Goal: Task Accomplishment & Management: Manage account settings

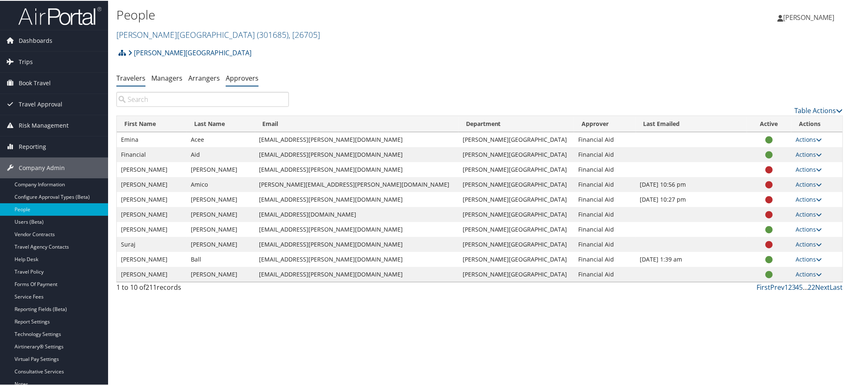
click at [233, 77] on link "Approvers" at bounding box center [242, 77] width 33 height 9
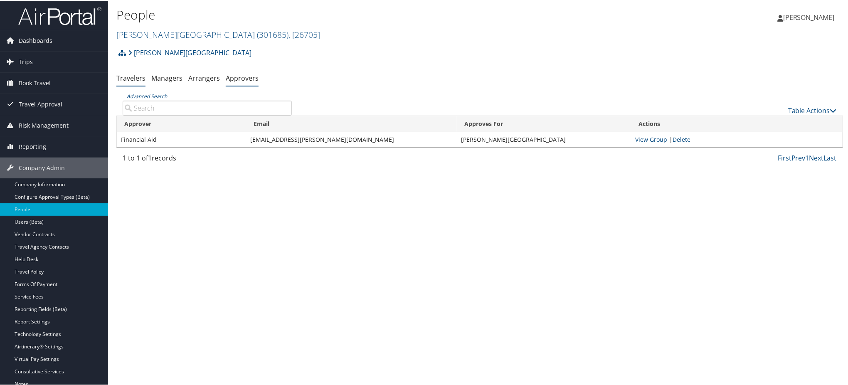
click at [138, 76] on link "Travelers" at bounding box center [130, 77] width 29 height 9
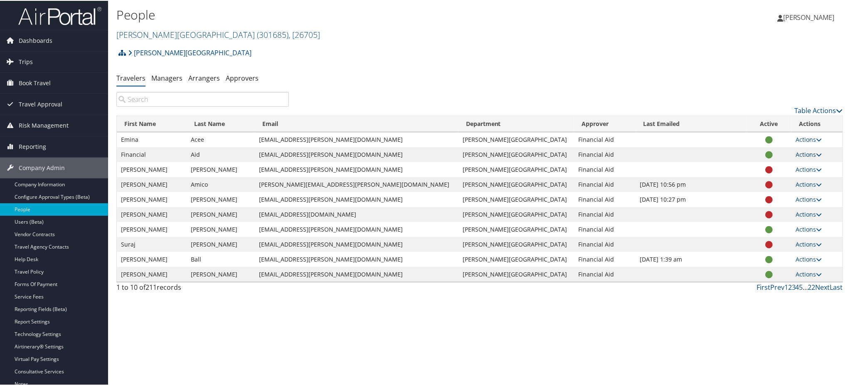
click at [816, 155] on icon at bounding box center [819, 154] width 6 height 6
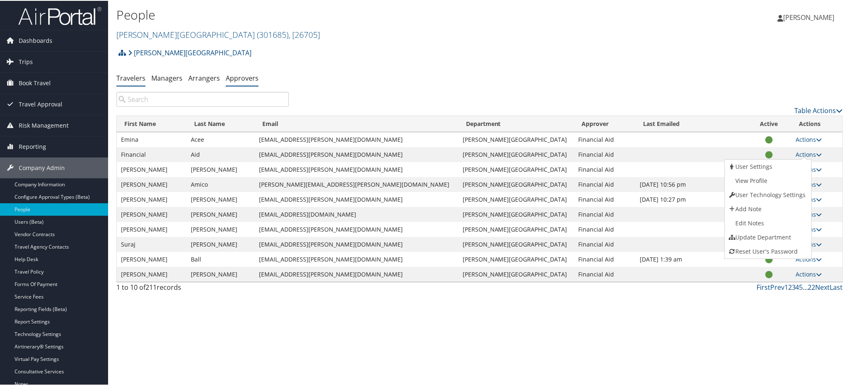
click at [241, 75] on link "Approvers" at bounding box center [242, 77] width 33 height 9
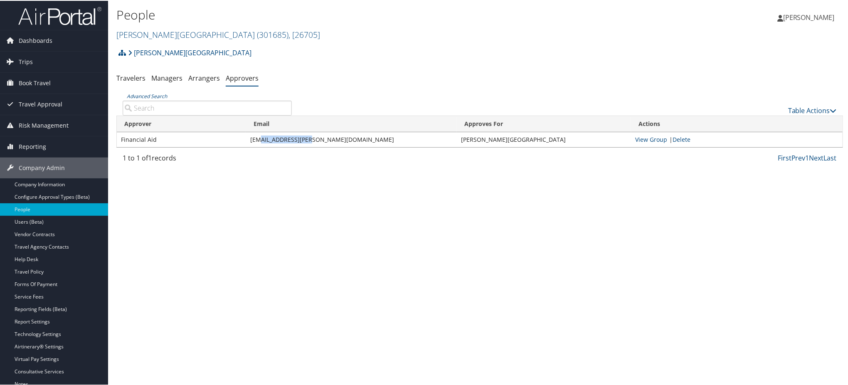
drag, startPoint x: 317, startPoint y: 140, endPoint x: 255, endPoint y: 140, distance: 61.9
click at [255, 140] on td "[EMAIL_ADDRESS][PERSON_NAME][DOMAIN_NAME]" at bounding box center [351, 138] width 211 height 15
click at [53, 104] on span "Travel Approval" at bounding box center [41, 103] width 44 height 21
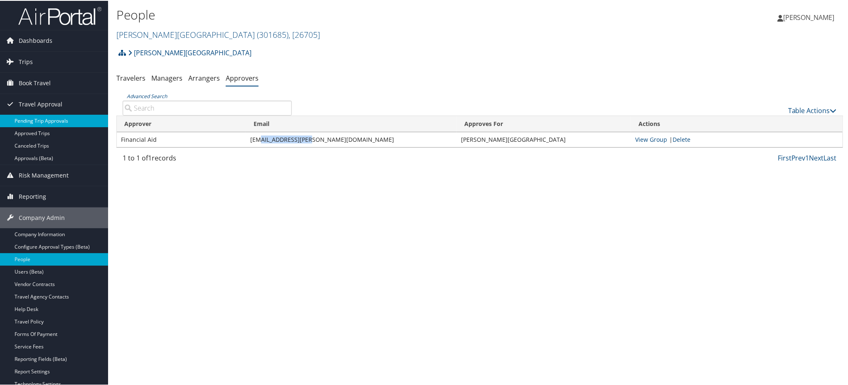
click at [79, 120] on link "Pending Trip Approvals" at bounding box center [54, 120] width 108 height 12
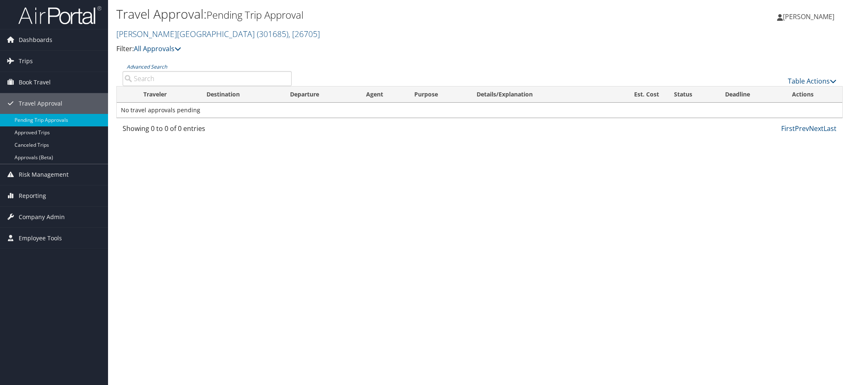
click at [170, 78] on input "Advanced Search" at bounding box center [207, 78] width 169 height 15
paste input "DPJC18"
type input "DPJC18"
click at [39, 159] on link "Approvals (Beta)" at bounding box center [54, 157] width 108 height 12
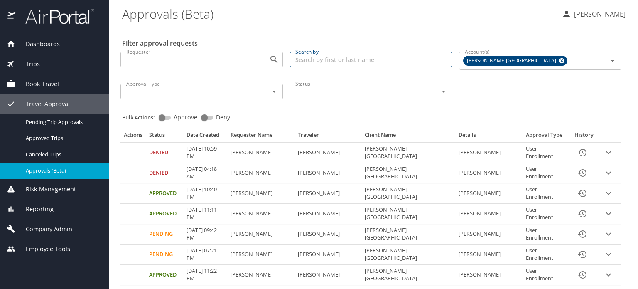
click at [334, 60] on input "Search by" at bounding box center [371, 60] width 162 height 16
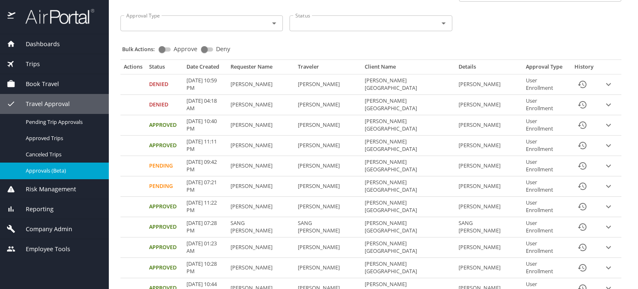
scroll to position [12, 0]
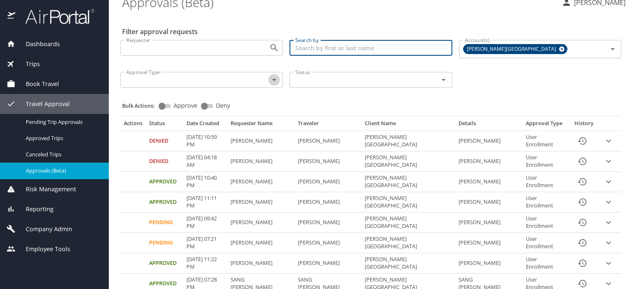
click at [274, 80] on icon "Open" at bounding box center [274, 80] width 10 height 10
click at [337, 46] on input "Search by" at bounding box center [371, 48] width 162 height 16
paste input "ESMERALDA"
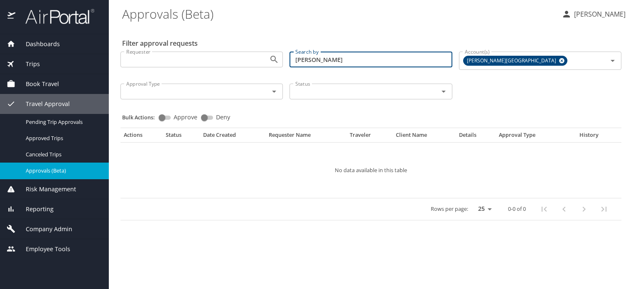
scroll to position [0, 0]
type input "ESMERALDA"
click at [32, 63] on span "Trips" at bounding box center [27, 63] width 25 height 9
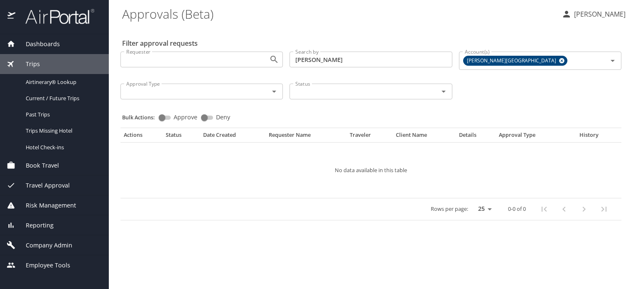
click at [47, 242] on span "Company Admin" at bounding box center [43, 245] width 57 height 9
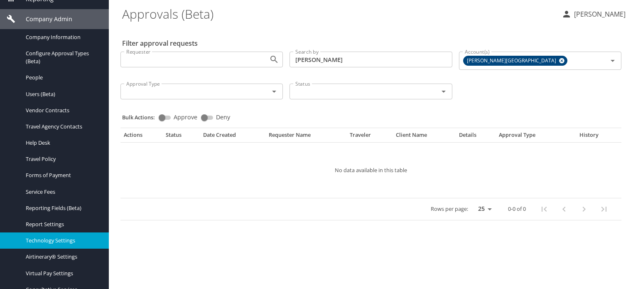
scroll to position [166, 0]
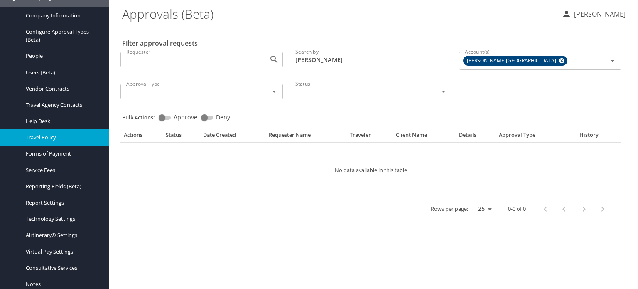
click at [46, 136] on span "Travel Policy" at bounding box center [62, 137] width 73 height 8
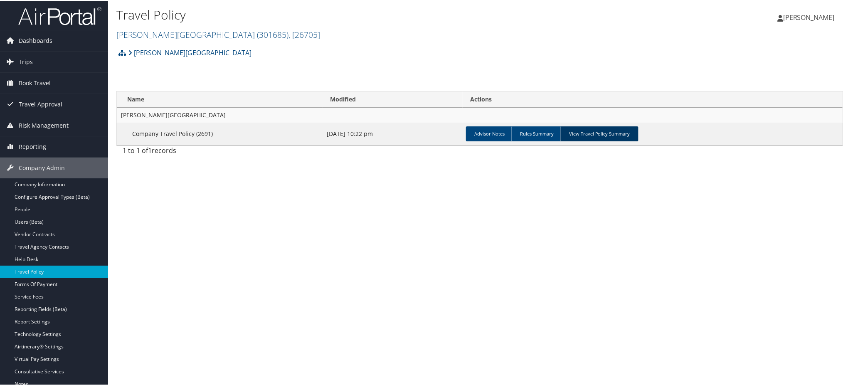
click at [594, 133] on link "View Travel Policy Summary" at bounding box center [599, 132] width 78 height 15
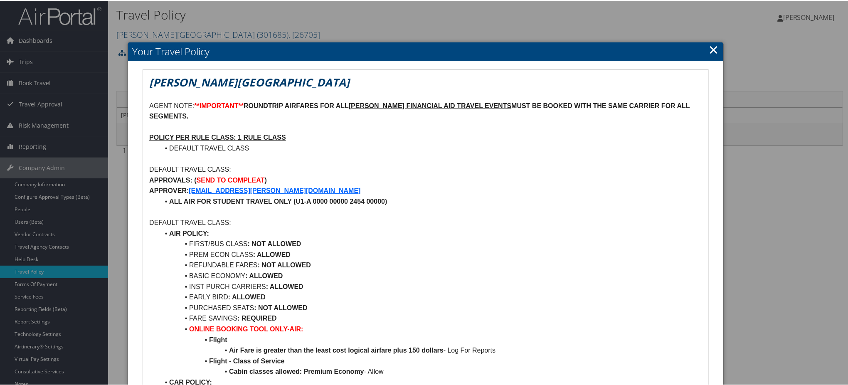
click at [712, 47] on link "×" at bounding box center [714, 48] width 10 height 17
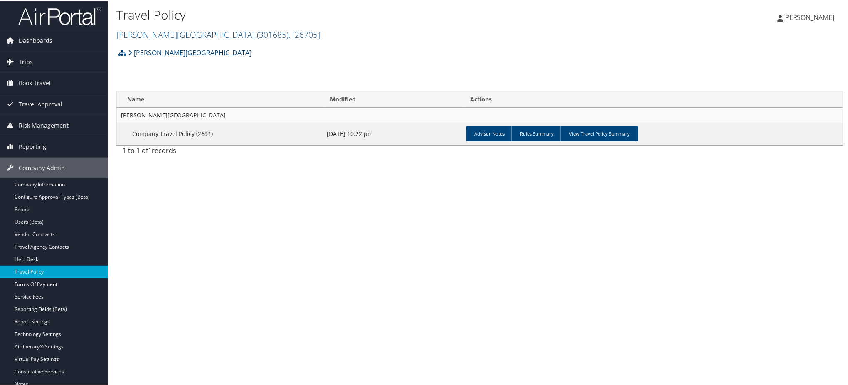
click at [25, 58] on span "Trips" at bounding box center [26, 61] width 14 height 21
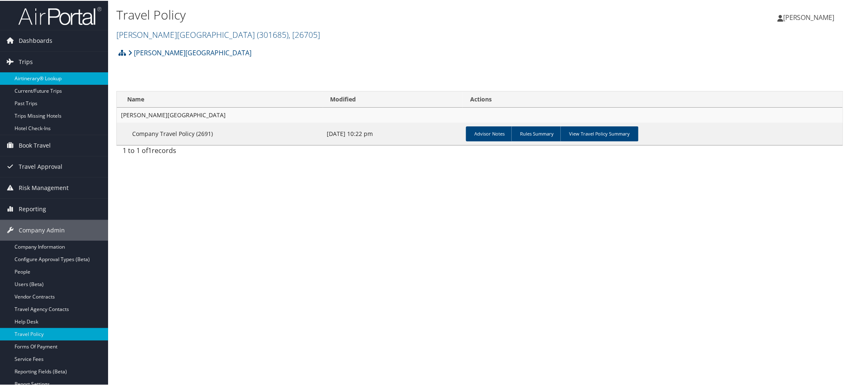
click at [49, 76] on link "Airtinerary® Lookup" at bounding box center [54, 77] width 108 height 12
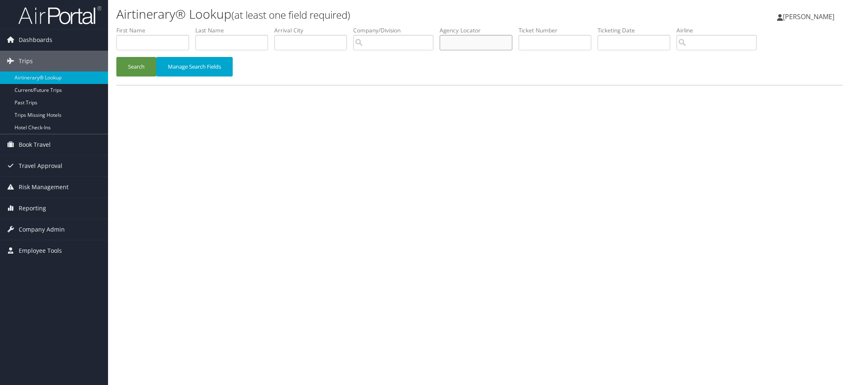
click at [480, 45] on input "text" at bounding box center [476, 42] width 73 height 15
paste input "DPJC18"
type input "DPJC18"
click at [129, 70] on button "Search" at bounding box center [136, 67] width 40 height 20
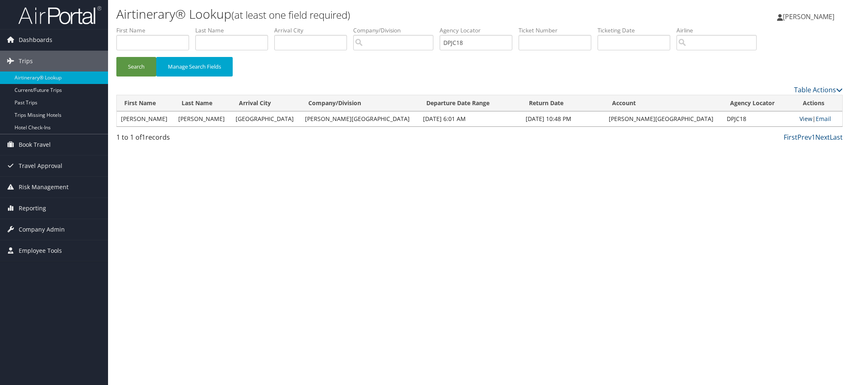
click at [799, 122] on link "View" at bounding box center [805, 119] width 13 height 8
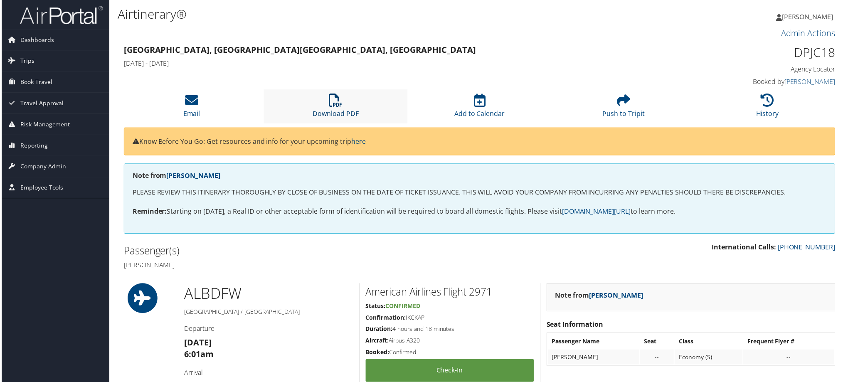
click at [343, 110] on link "Download PDF" at bounding box center [335, 108] width 46 height 20
